Goal: Information Seeking & Learning: Learn about a topic

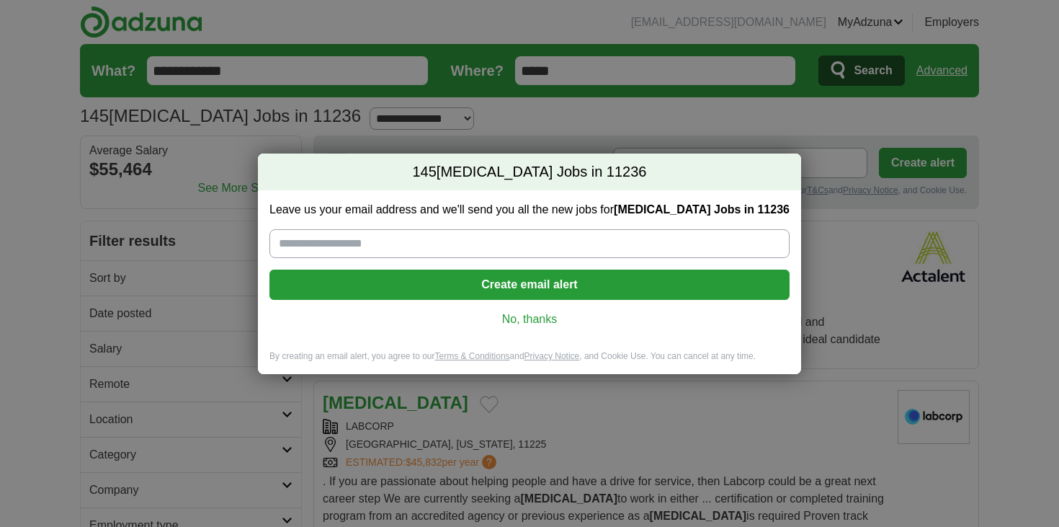
click at [525, 323] on link "No, thanks" at bounding box center [529, 319] width 497 height 16
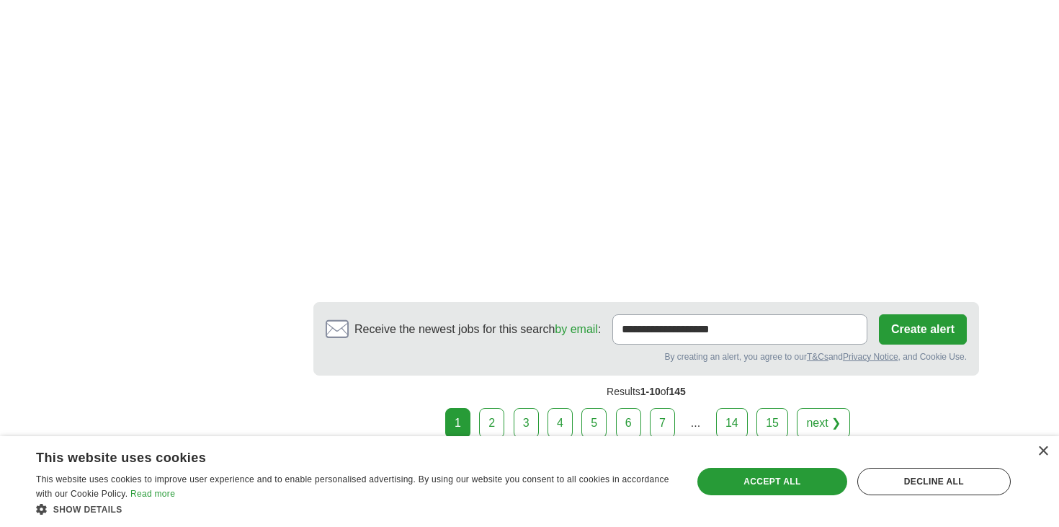
scroll to position [2106, 0]
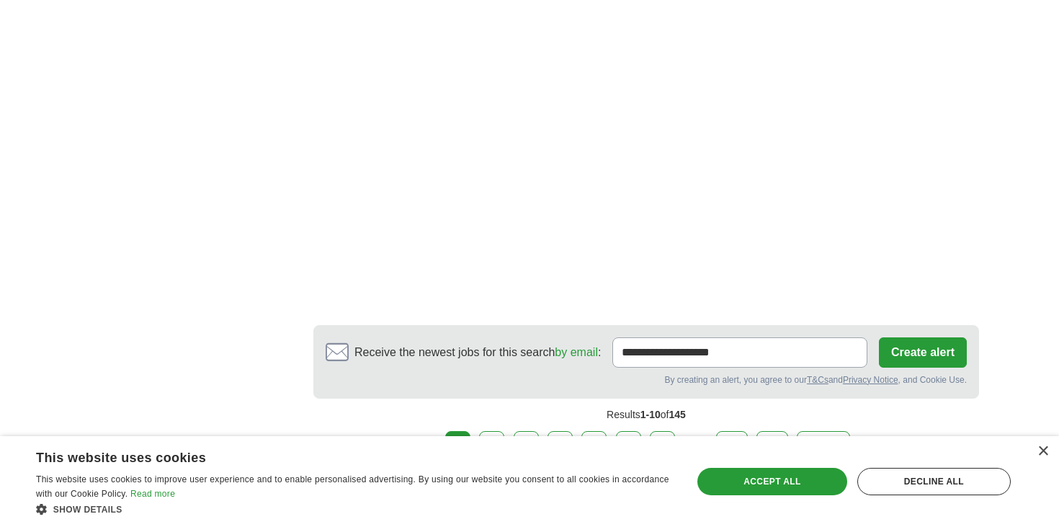
click at [496, 431] on link "2" at bounding box center [491, 446] width 25 height 30
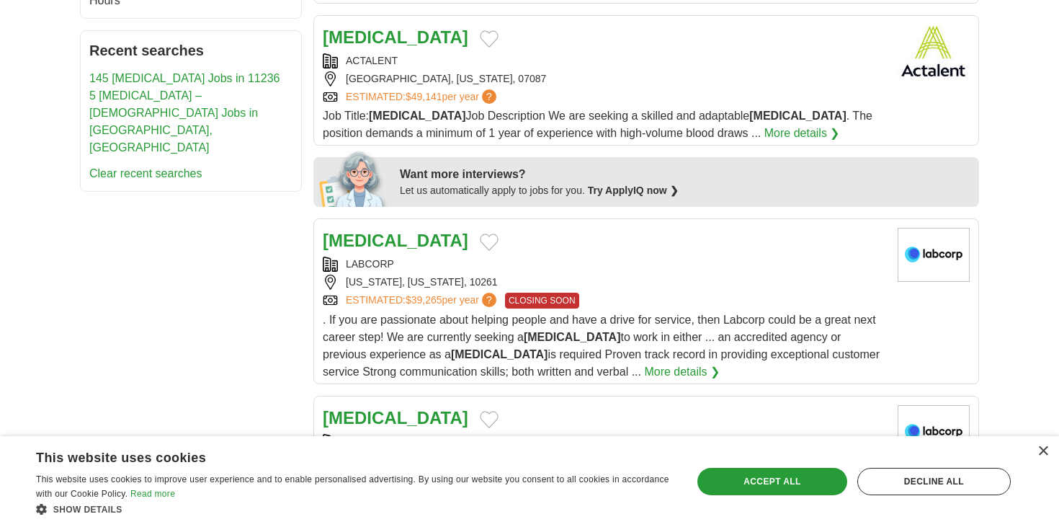
scroll to position [561, 0]
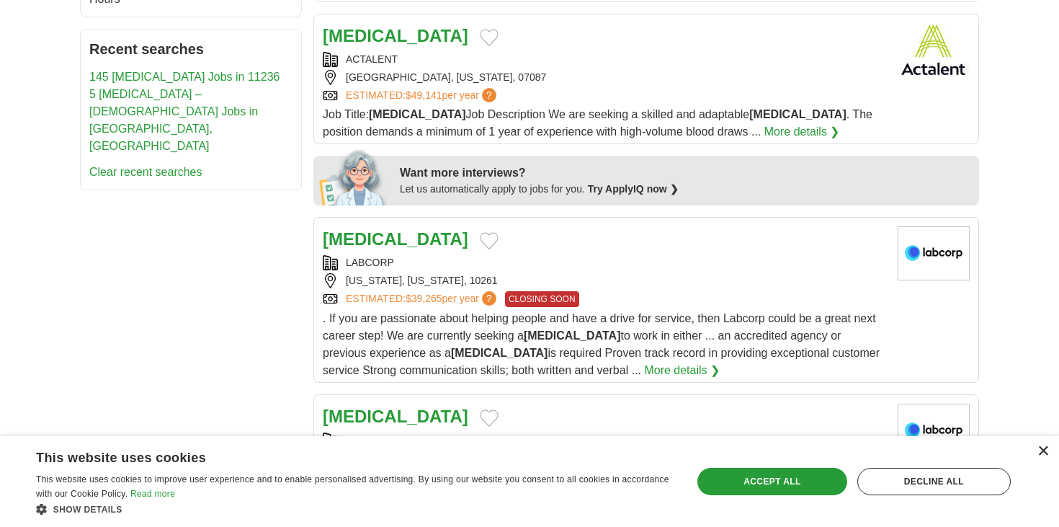
click at [1046, 450] on div "×" at bounding box center [1043, 451] width 11 height 11
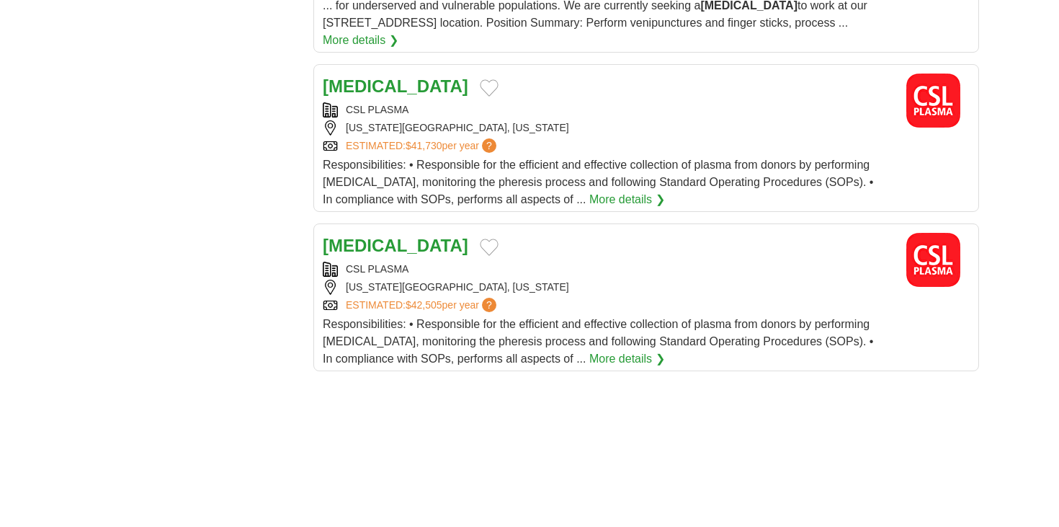
scroll to position [1652, 0]
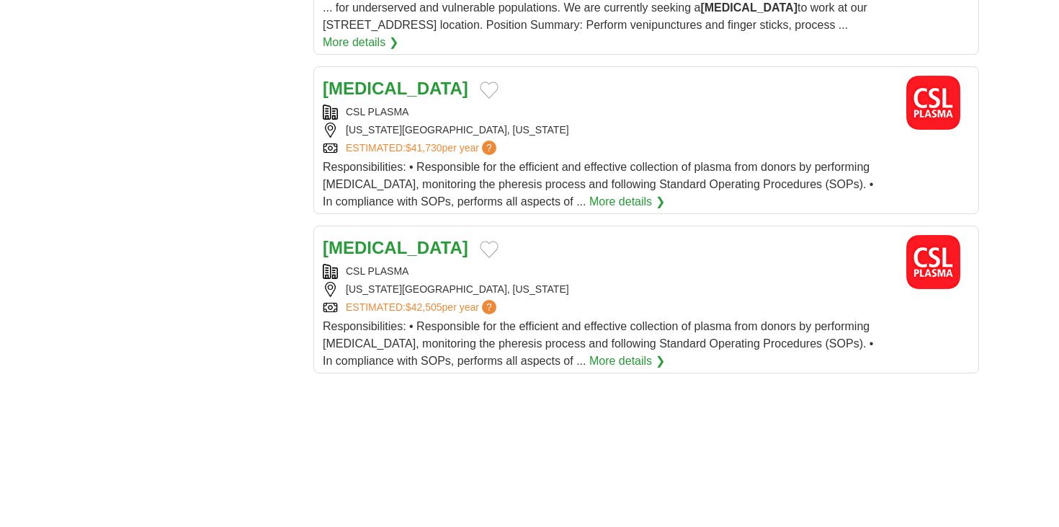
click at [690, 105] on div "CSL PLASMA" at bounding box center [605, 112] width 564 height 15
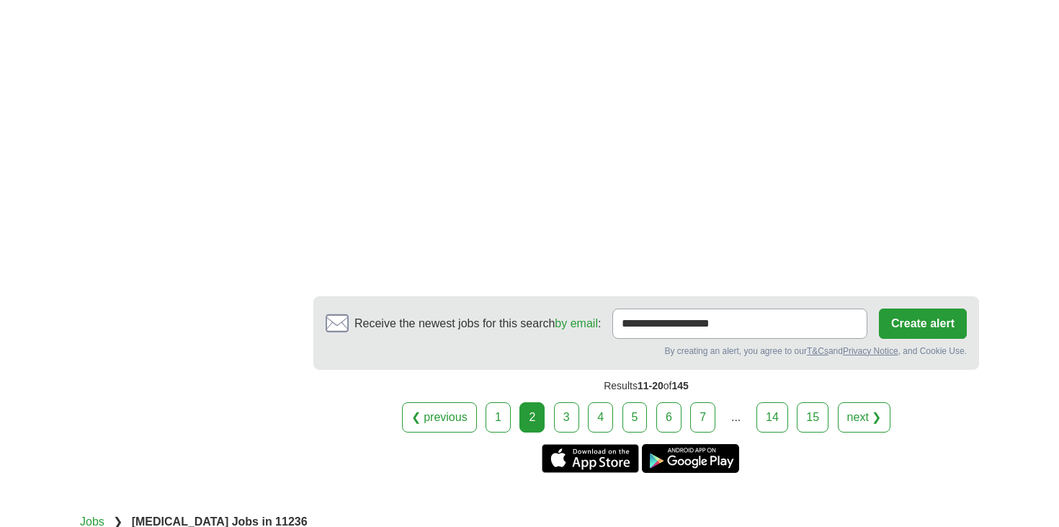
scroll to position [2587, 0]
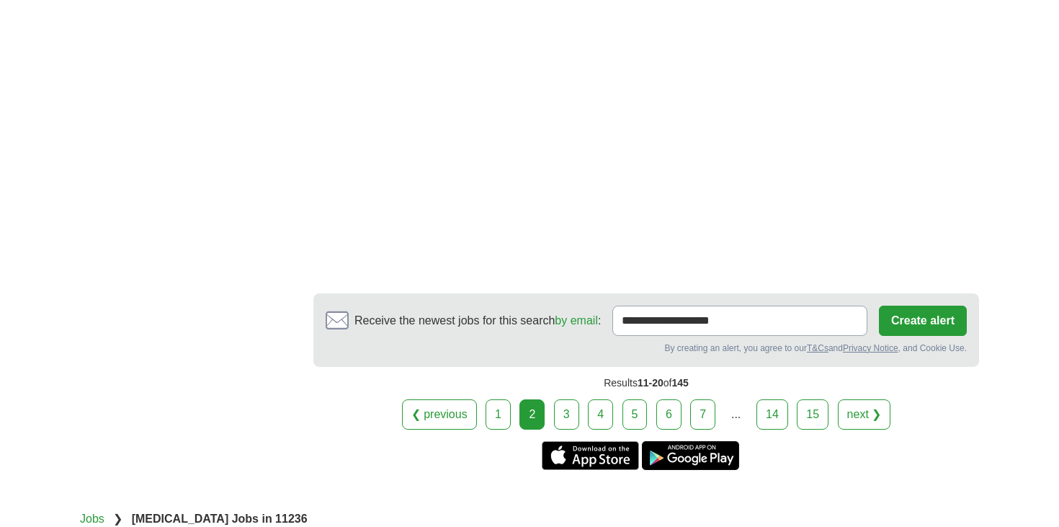
click at [570, 399] on link "3" at bounding box center [566, 414] width 25 height 30
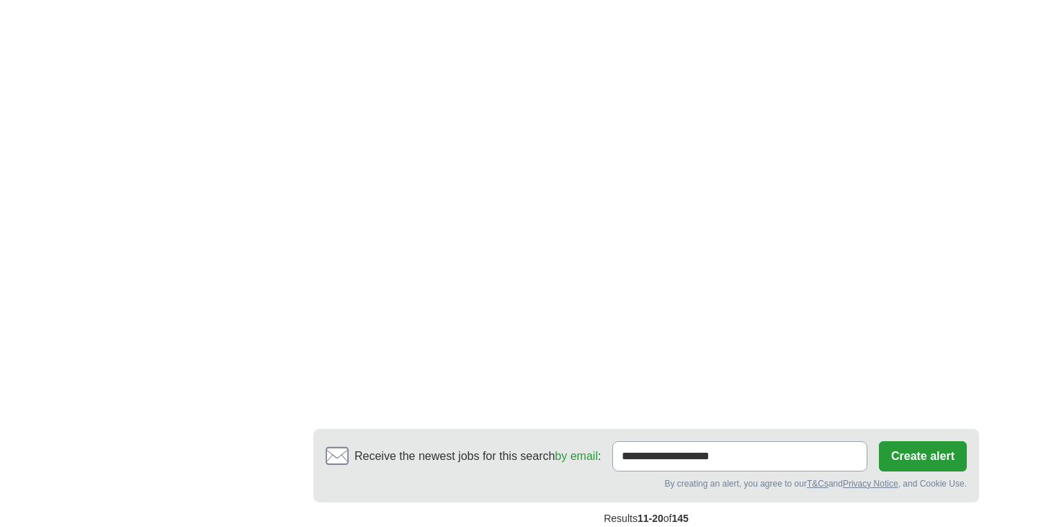
scroll to position [2397, 0]
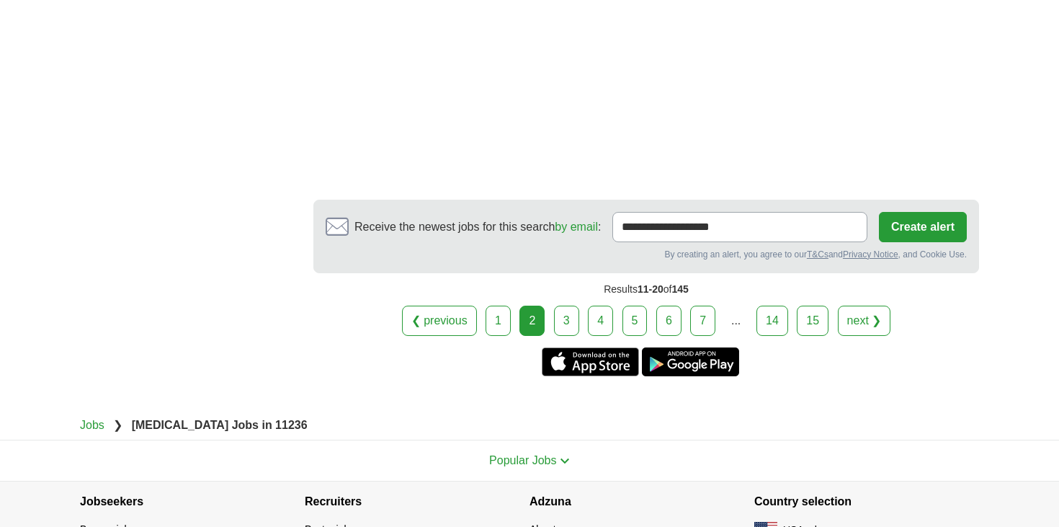
click at [572, 306] on link "3" at bounding box center [566, 321] width 25 height 30
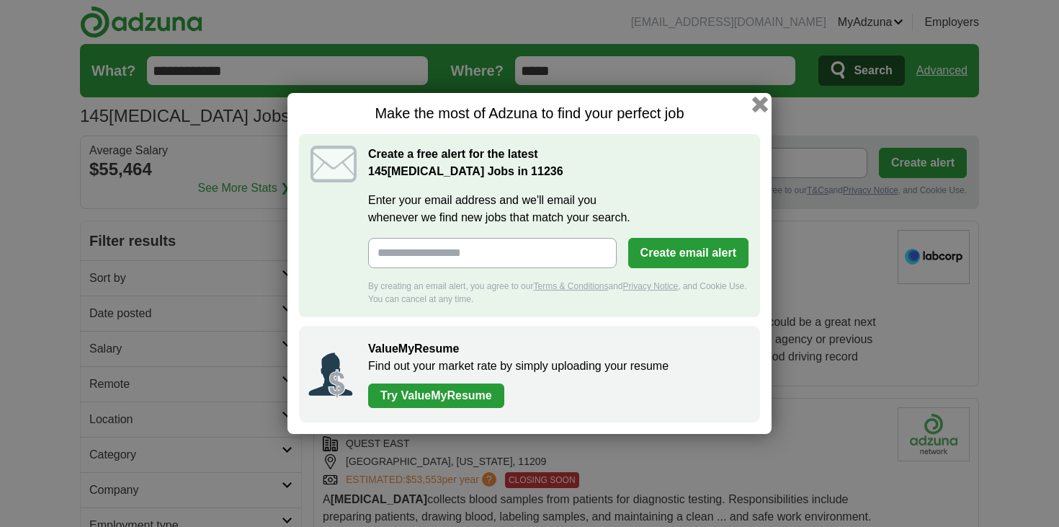
click at [763, 105] on button "button" at bounding box center [760, 105] width 16 height 16
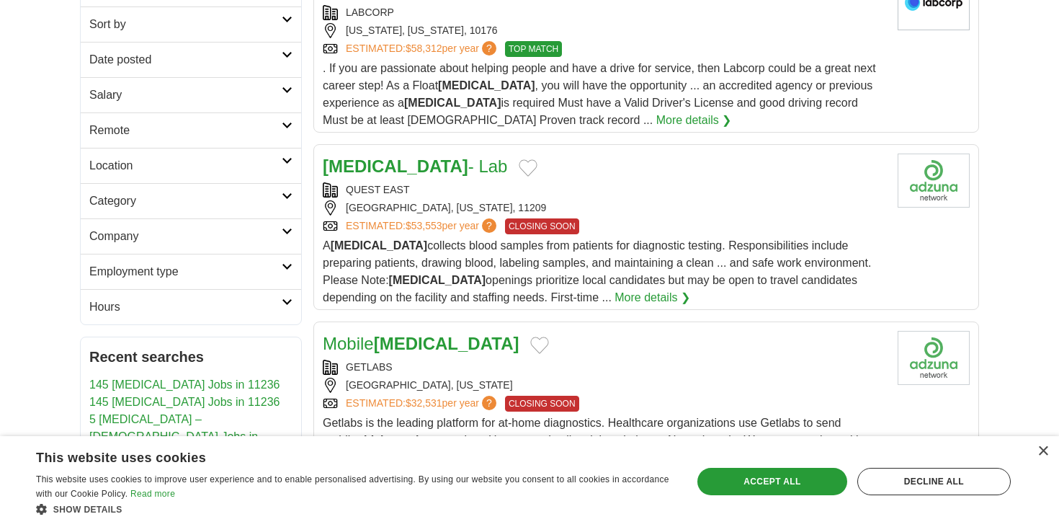
scroll to position [254, 0]
click at [437, 174] on link "Phlebotomist - Lab" at bounding box center [415, 165] width 185 height 19
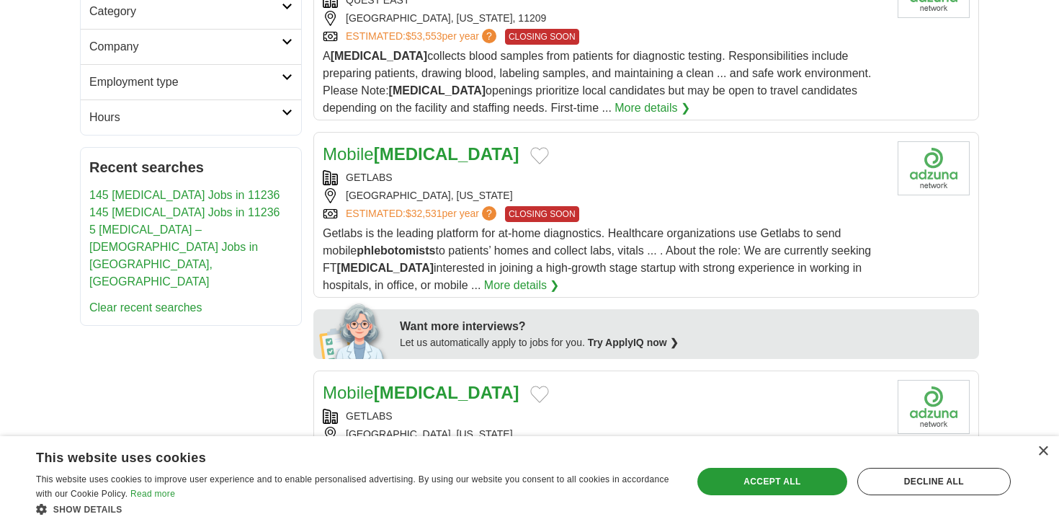
scroll to position [444, 0]
click at [446, 158] on strong "[MEDICAL_DATA]" at bounding box center [447, 152] width 146 height 19
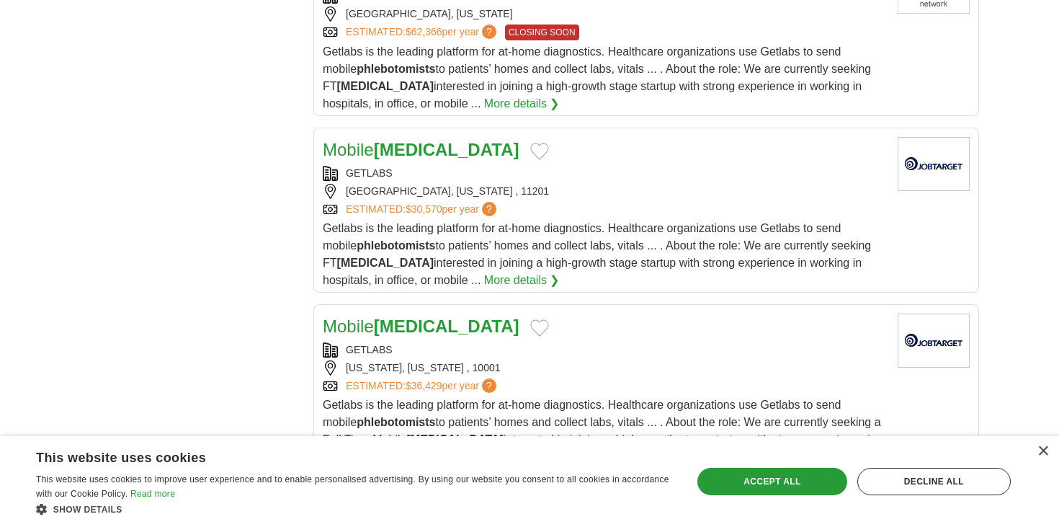
scroll to position [877, 0]
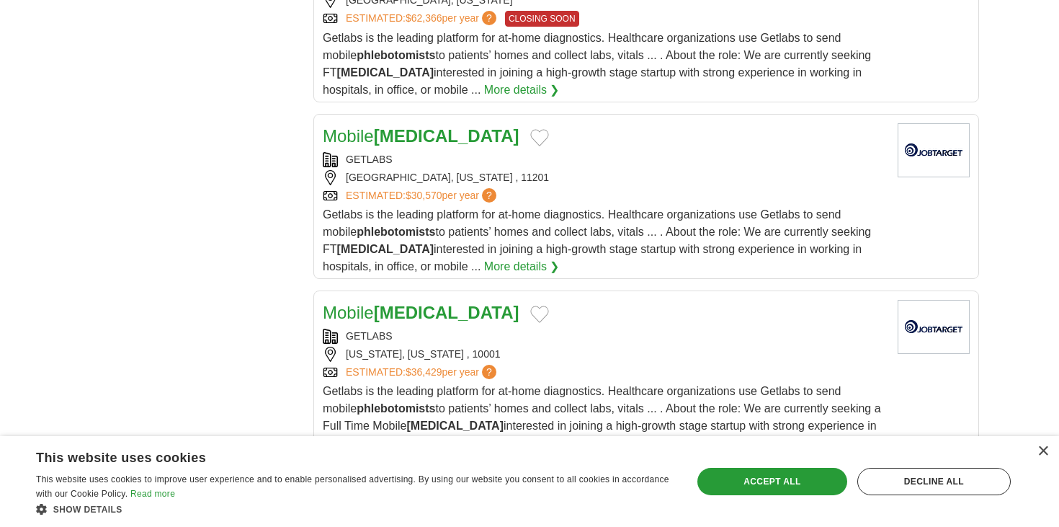
click at [467, 138] on strong "[MEDICAL_DATA]" at bounding box center [447, 135] width 146 height 19
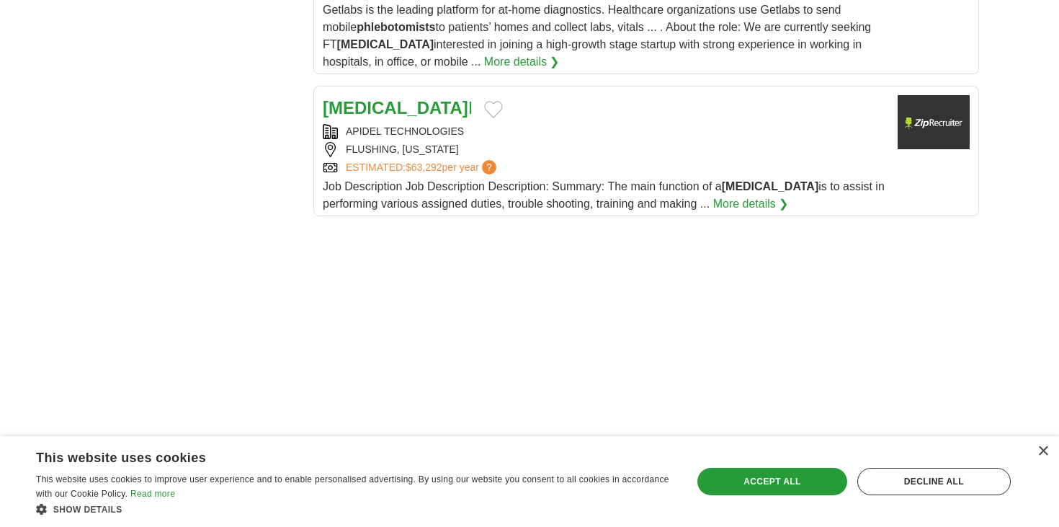
scroll to position [1865, 0]
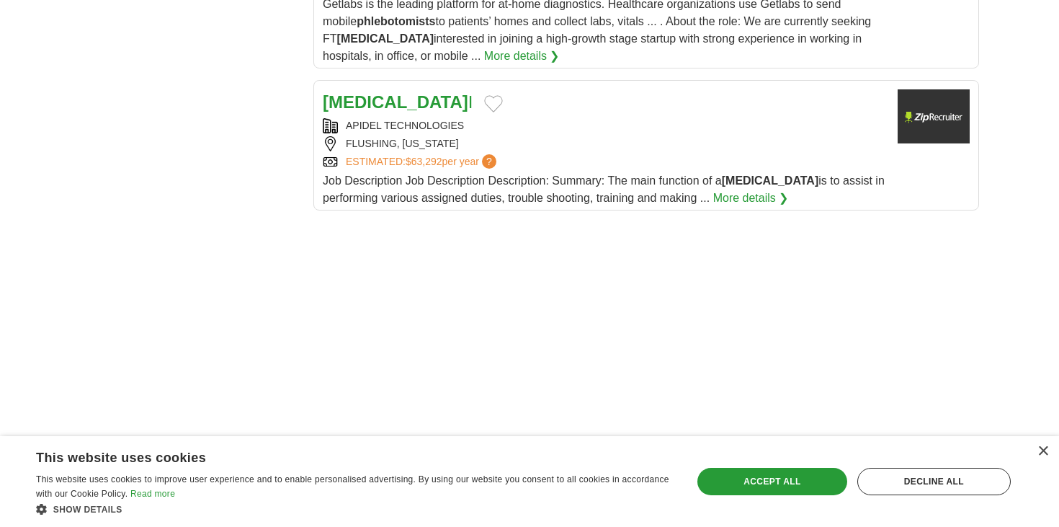
click at [434, 112] on link "Phlebotomist I" at bounding box center [398, 101] width 150 height 19
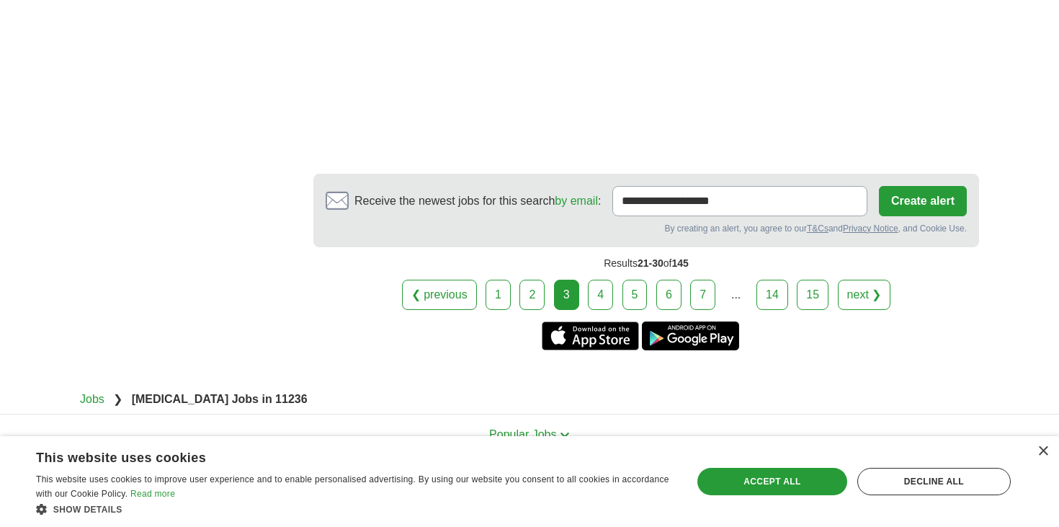
scroll to position [2953, 0]
click at [595, 308] on link "4" at bounding box center [600, 294] width 25 height 30
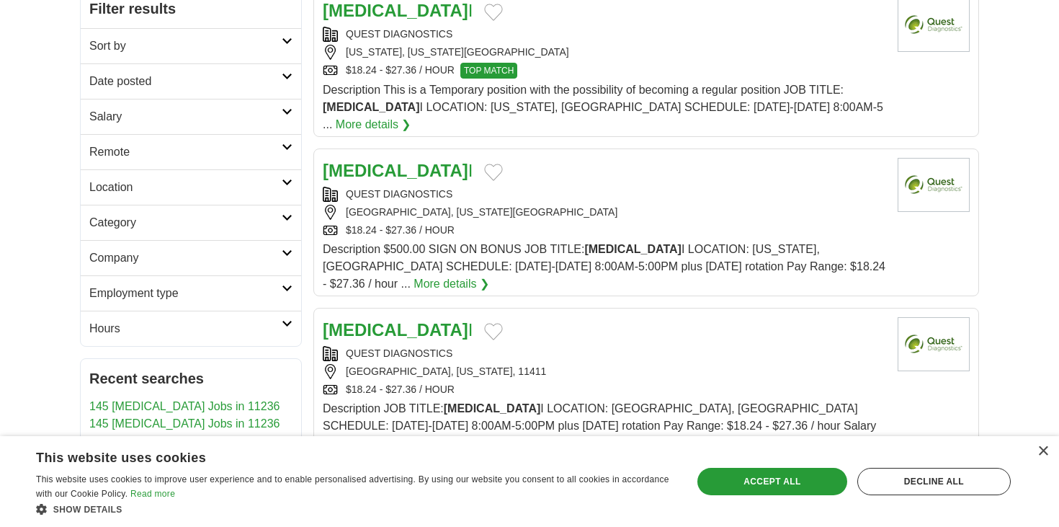
scroll to position [234, 0]
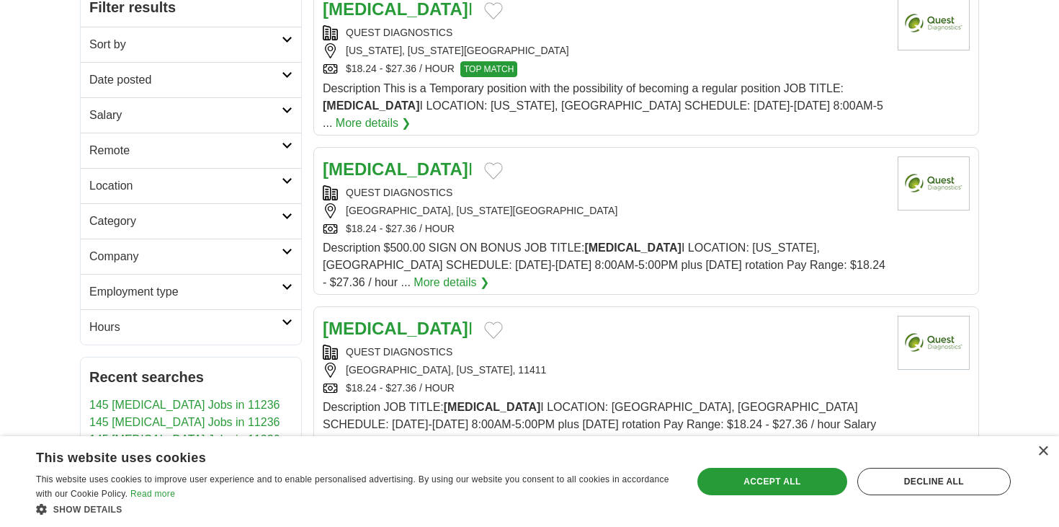
click at [627, 203] on div "[GEOGRAPHIC_DATA], [US_STATE][GEOGRAPHIC_DATA]" at bounding box center [605, 210] width 564 height 15
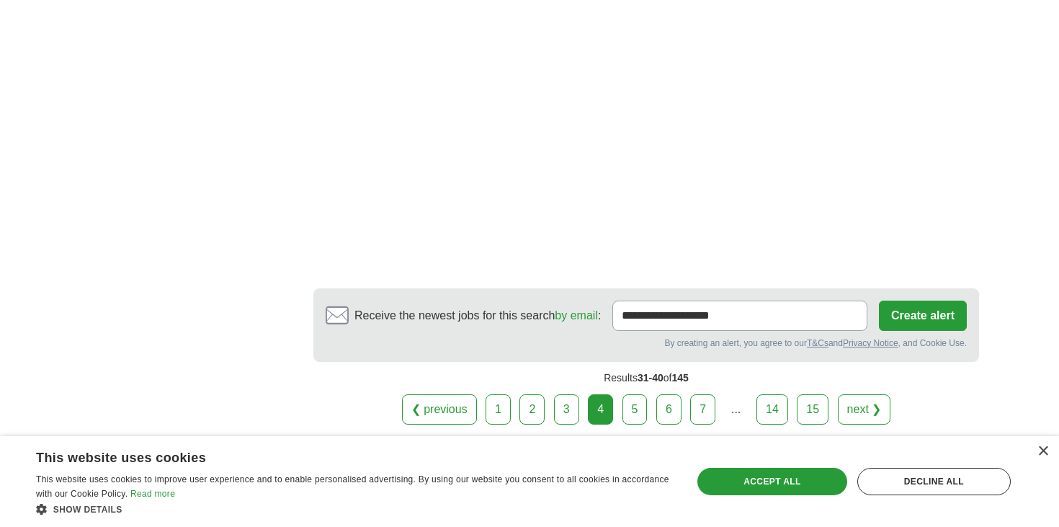
scroll to position [2698, 0]
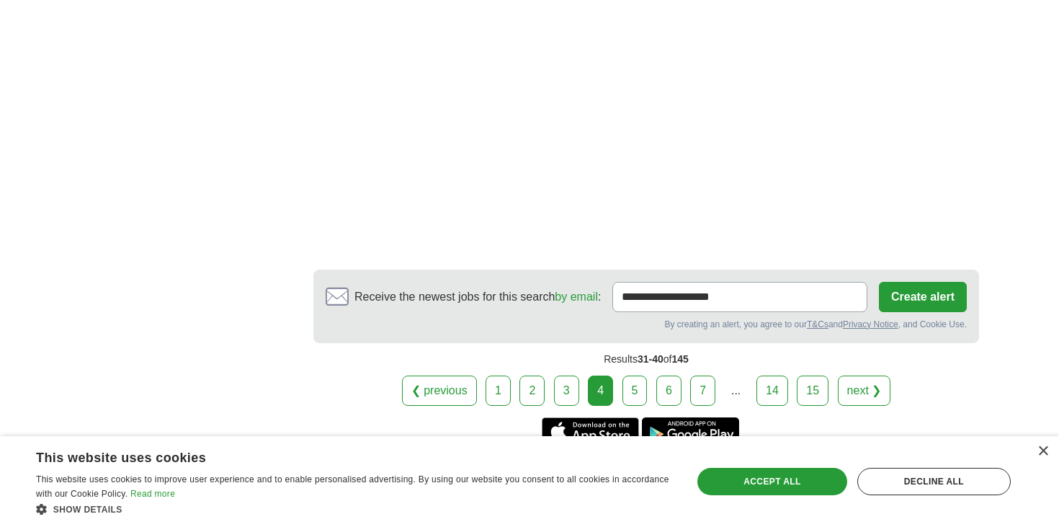
click at [633, 375] on link "5" at bounding box center [635, 390] width 25 height 30
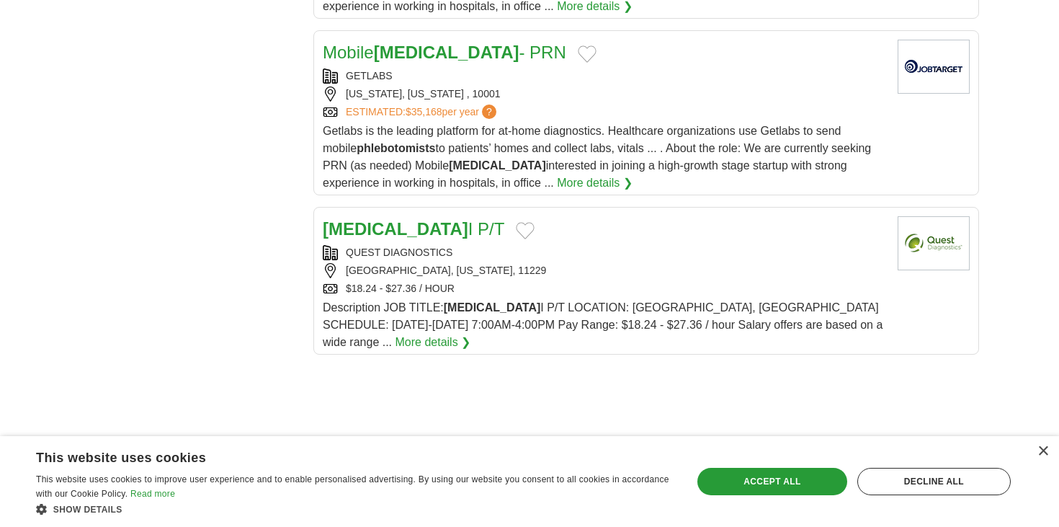
scroll to position [1670, 0]
click at [450, 218] on link "[MEDICAL_DATA] I P/T" at bounding box center [414, 227] width 182 height 19
click at [455, 218] on link "[MEDICAL_DATA] I P/T" at bounding box center [414, 227] width 182 height 19
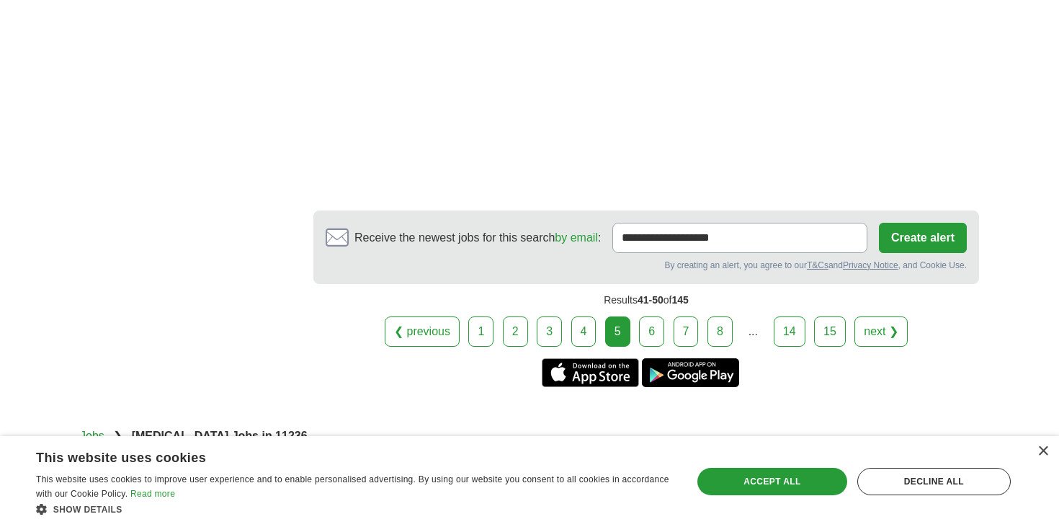
scroll to position [2654, 0]
click at [655, 316] on link "6" at bounding box center [651, 331] width 25 height 30
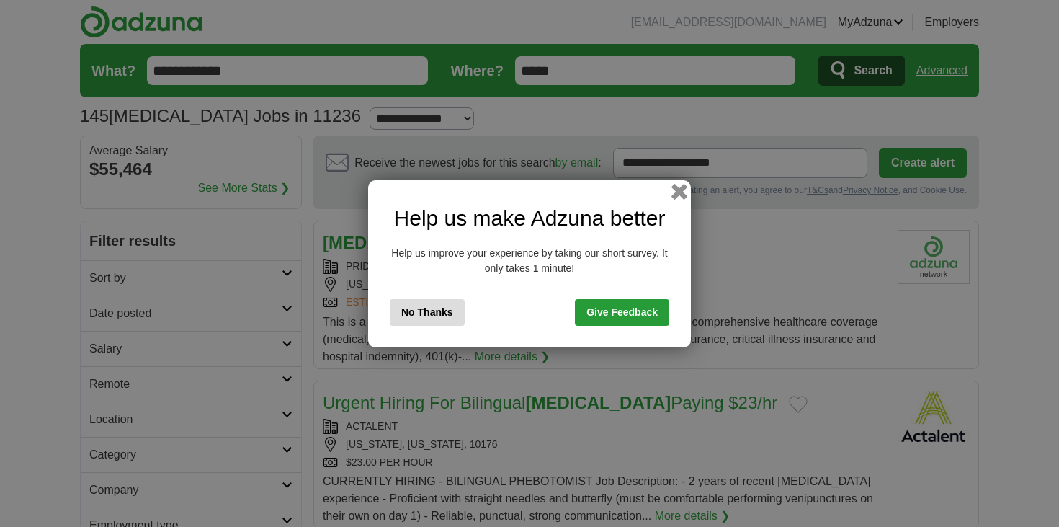
click at [677, 194] on button "button" at bounding box center [680, 191] width 16 height 16
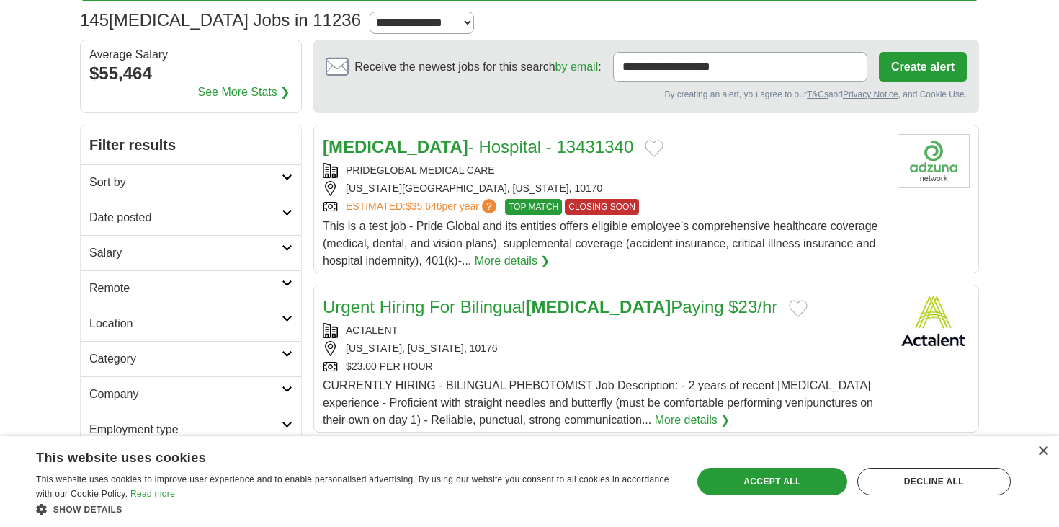
scroll to position [97, 0]
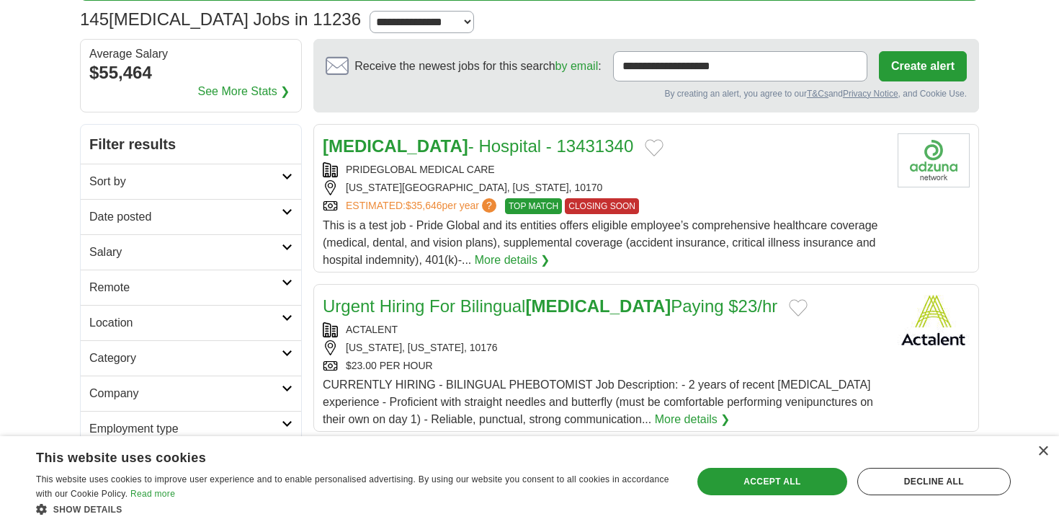
click at [492, 140] on link "Phlebotomist - Hospital - 13431340" at bounding box center [478, 145] width 311 height 19
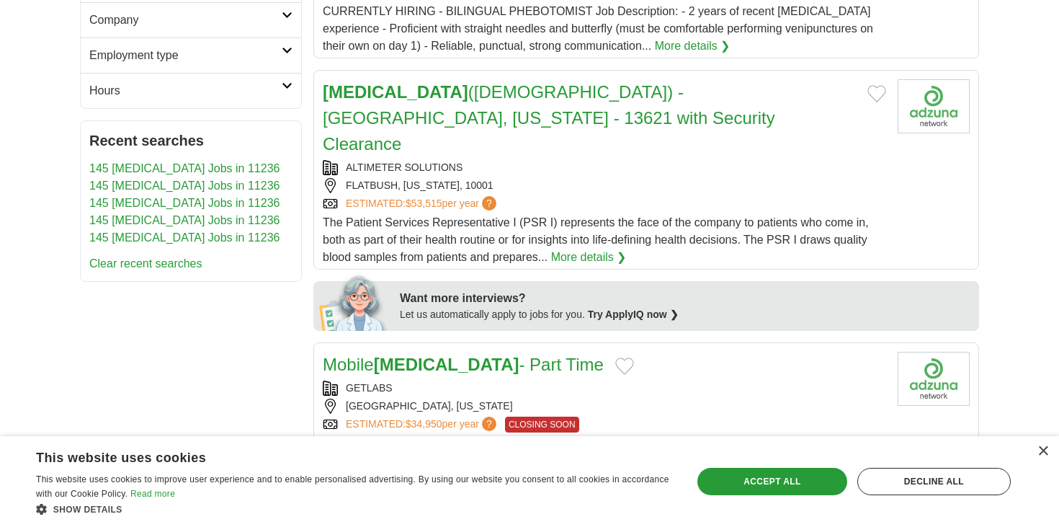
scroll to position [514, 0]
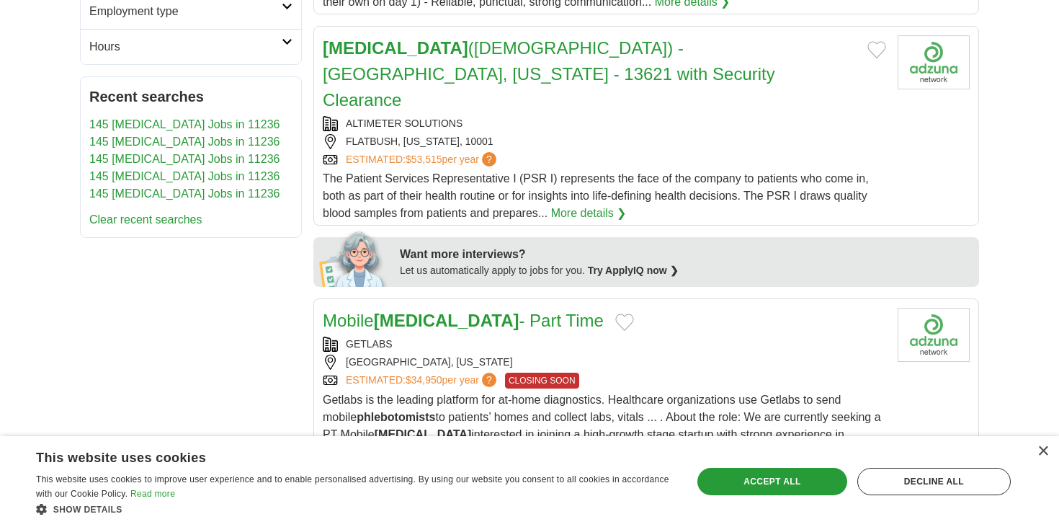
click at [535, 62] on h2 "Phlebotomist (US Citizen) - Brooklyn, New York - 13621 with Security Clearance" at bounding box center [589, 74] width 533 height 78
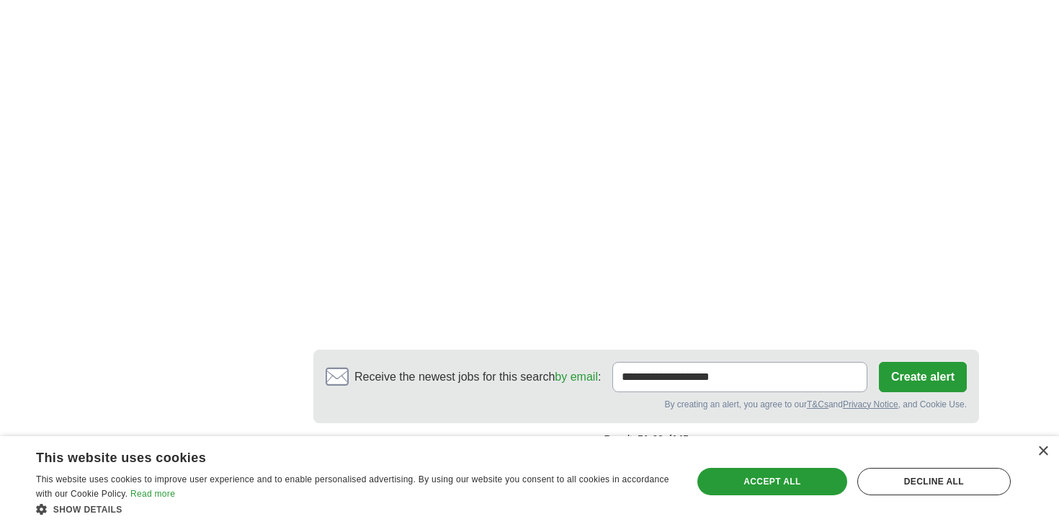
scroll to position [2583, 0]
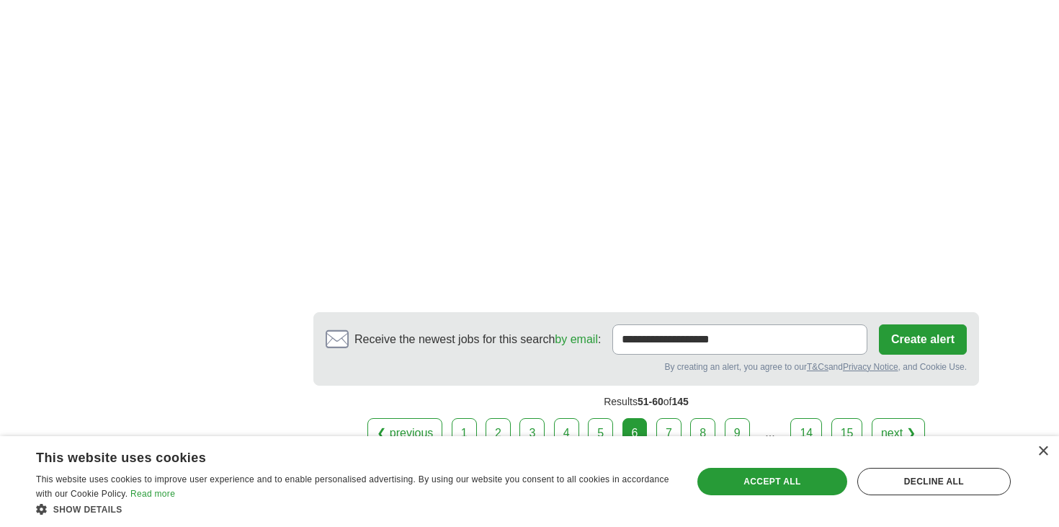
click at [667, 418] on link "7" at bounding box center [669, 433] width 25 height 30
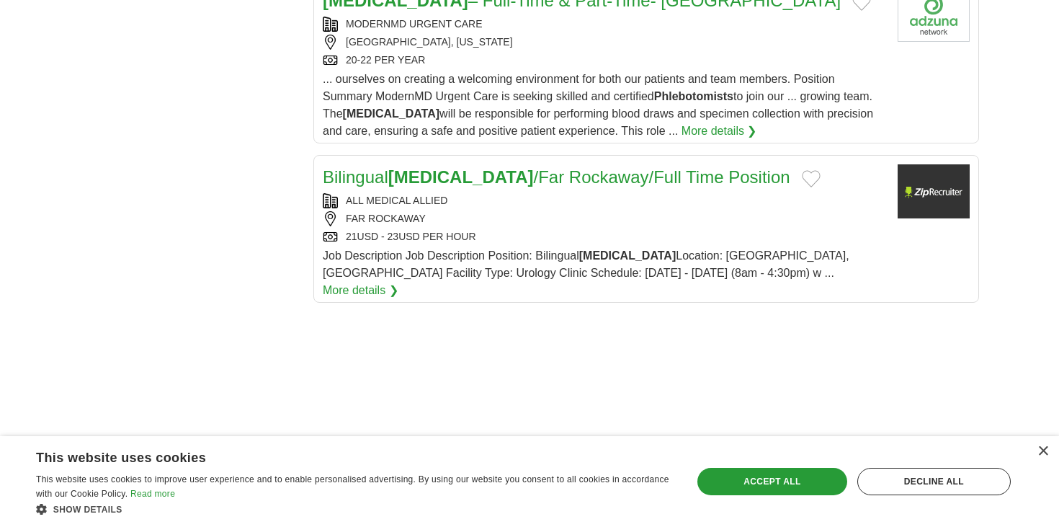
scroll to position [1676, 0]
click at [580, 168] on link "Bilingual [MEDICAL_DATA] /Far Rockaway/Full Time Position" at bounding box center [557, 177] width 468 height 19
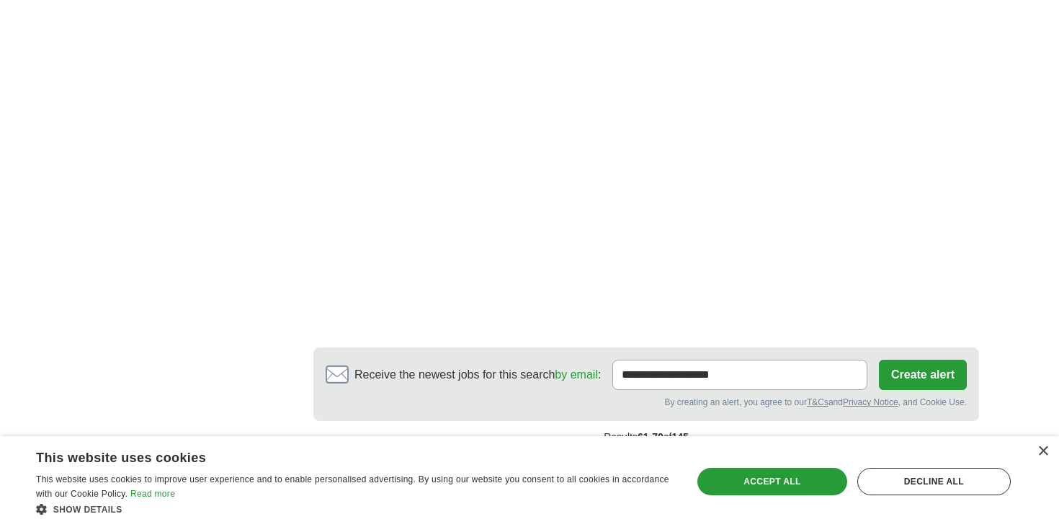
scroll to position [2480, 0]
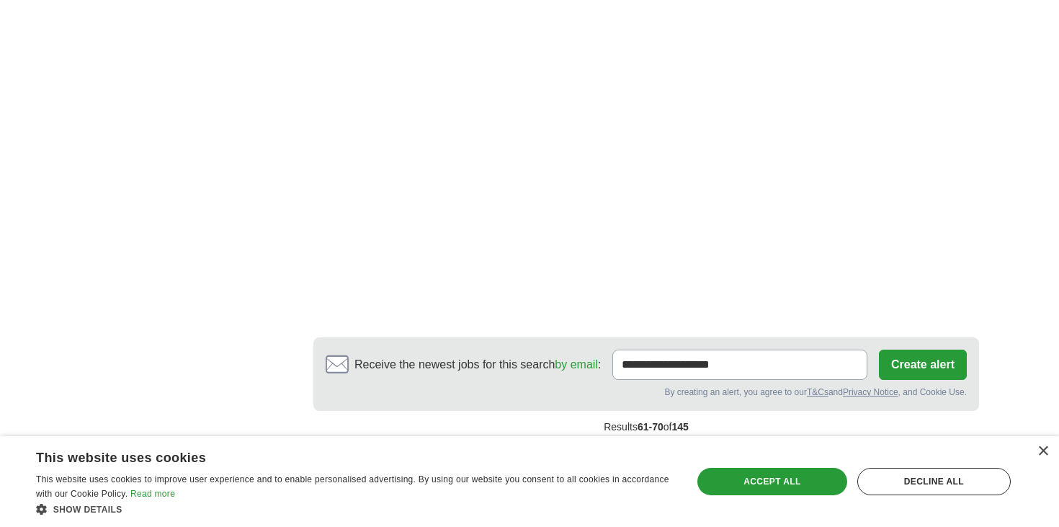
click at [698, 443] on link "8" at bounding box center [697, 458] width 25 height 30
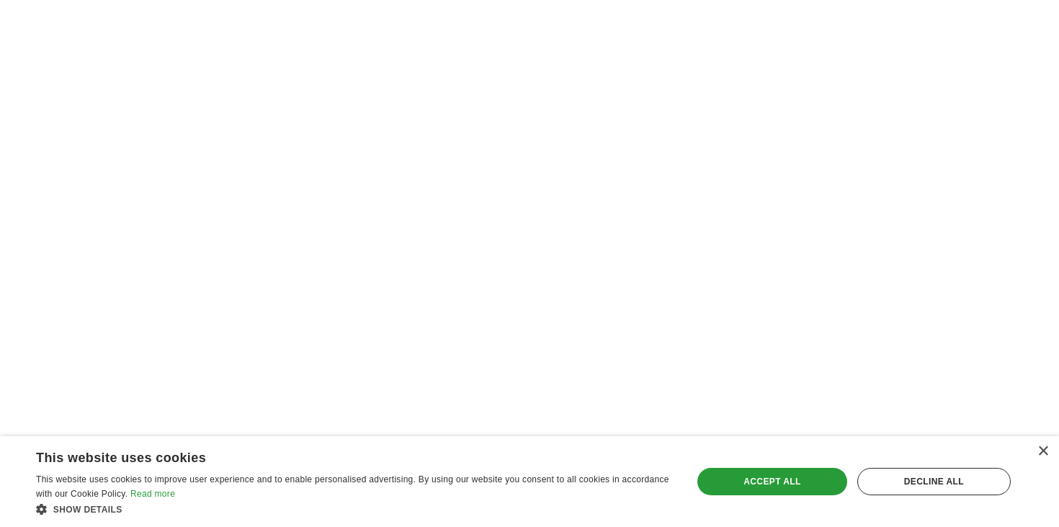
scroll to position [2267, 0]
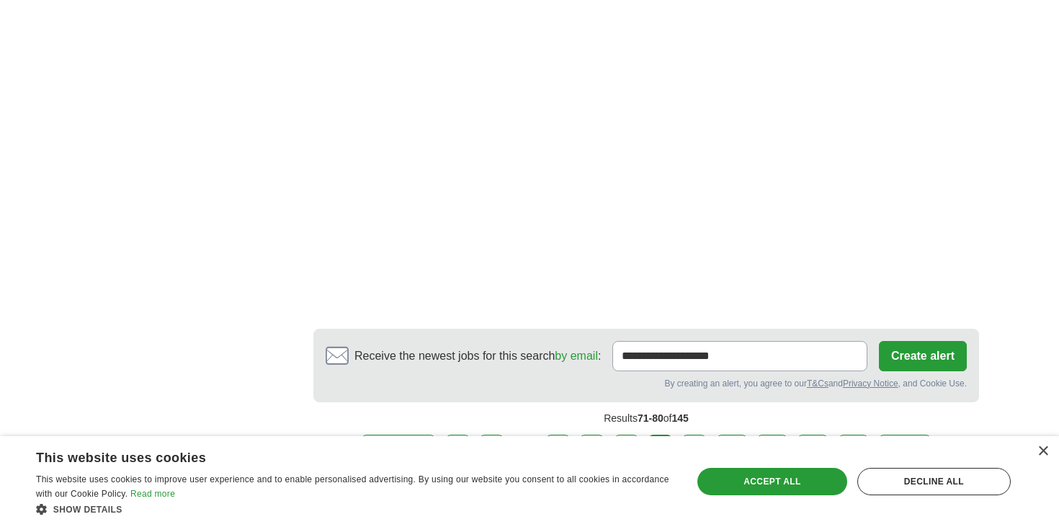
click at [689, 435] on link "9" at bounding box center [694, 450] width 25 height 30
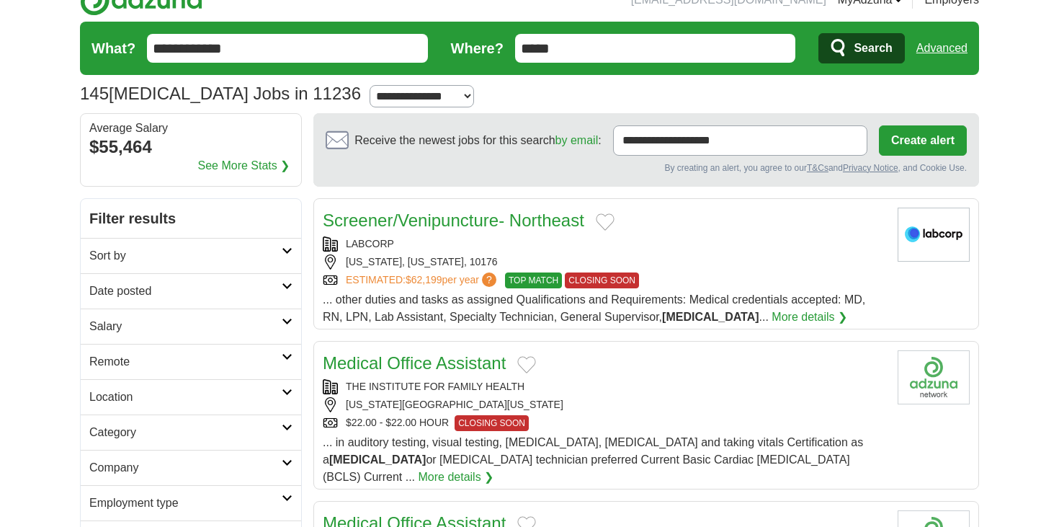
scroll to position [109, 0]
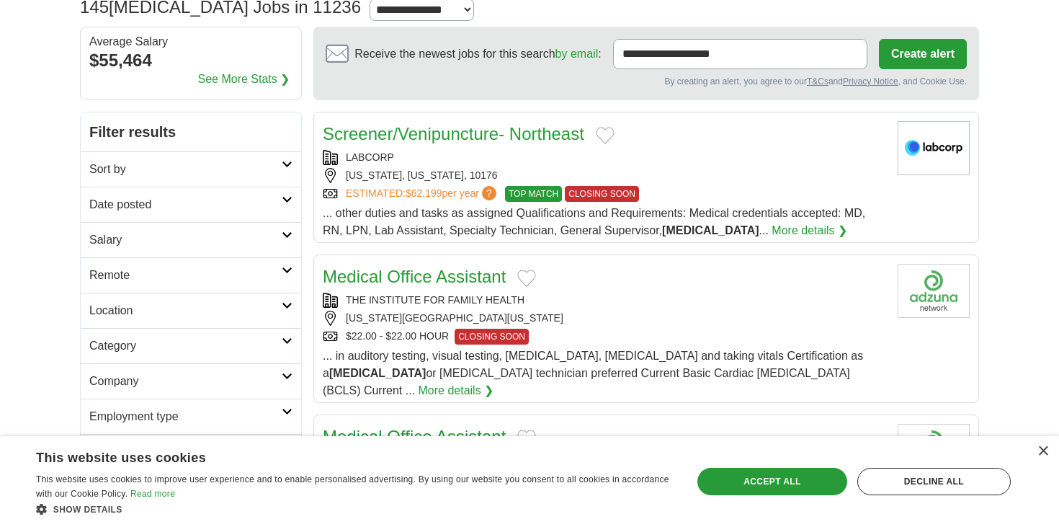
click at [528, 126] on link "Screener/Venipuncture- Northeast" at bounding box center [454, 133] width 262 height 19
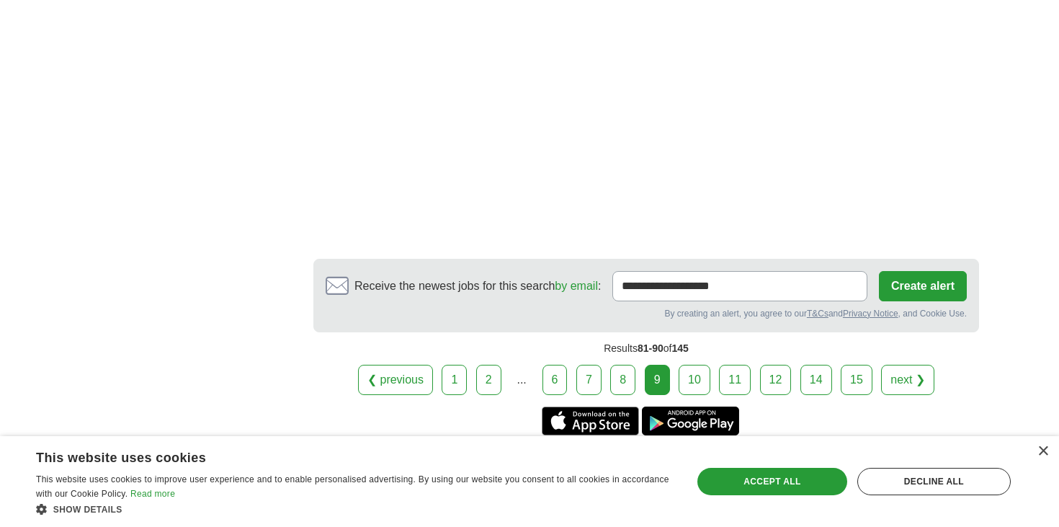
scroll to position [2487, 0]
click at [693, 364] on link "10" at bounding box center [695, 379] width 32 height 30
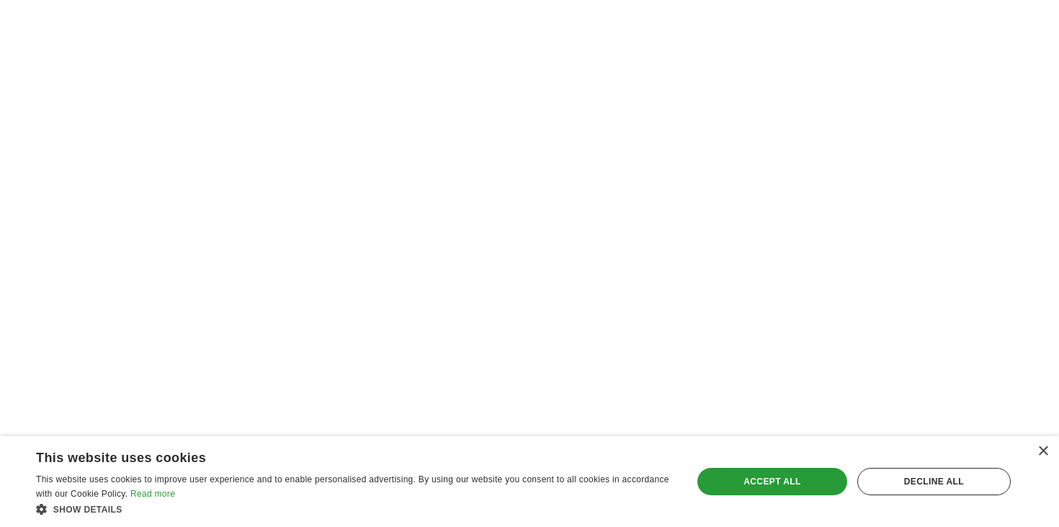
scroll to position [2267, 0]
